Goal: Navigation & Orientation: Find specific page/section

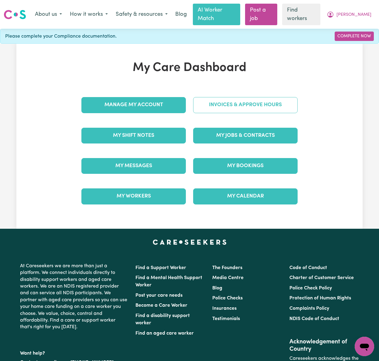
click at [231, 99] on link "Invoices & Approve Hours" at bounding box center [245, 105] width 104 height 16
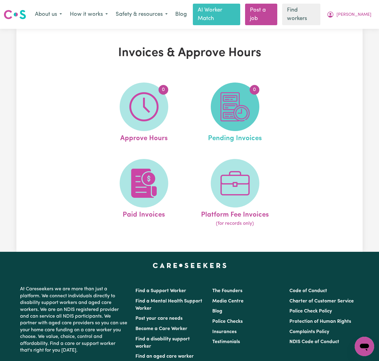
click at [242, 102] on img at bounding box center [234, 106] width 29 height 29
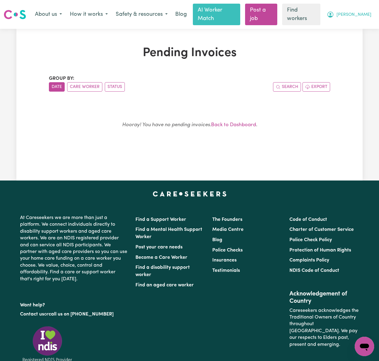
click at [361, 12] on span "[PERSON_NAME]" at bounding box center [353, 15] width 35 height 7
click at [366, 35] on link "My SC Dashboard" at bounding box center [351, 39] width 48 height 12
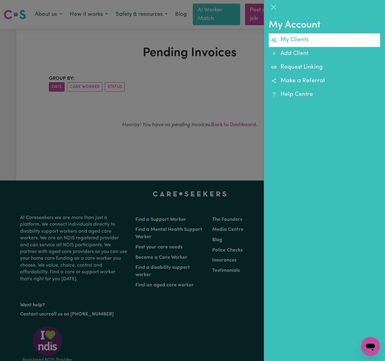
click at [360, 40] on link "My Clients" at bounding box center [324, 40] width 111 height 14
